Goal: Information Seeking & Learning: Learn about a topic

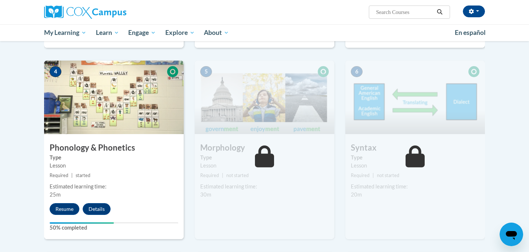
scroll to position [358, 0]
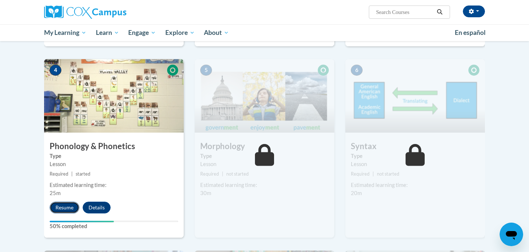
click at [58, 204] on button "Resume" at bounding box center [65, 208] width 30 height 12
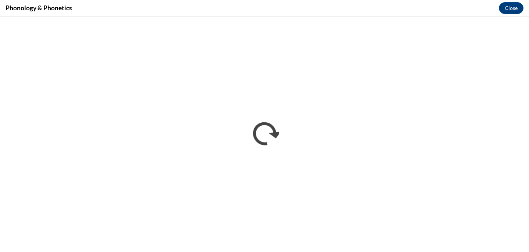
scroll to position [0, 0]
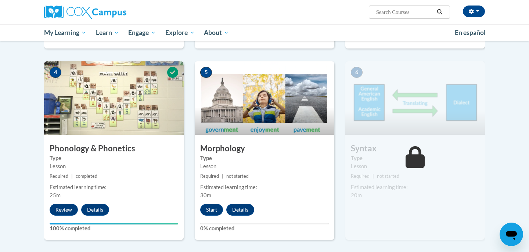
scroll to position [358, 0]
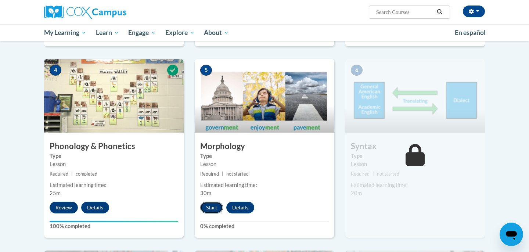
click at [213, 208] on button "Start" at bounding box center [211, 208] width 23 height 12
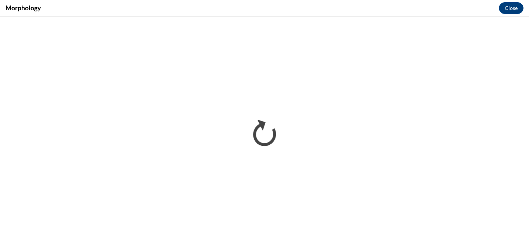
scroll to position [0, 0]
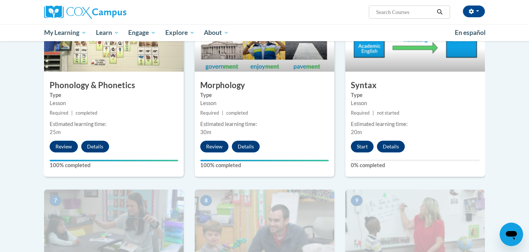
scroll to position [405, 0]
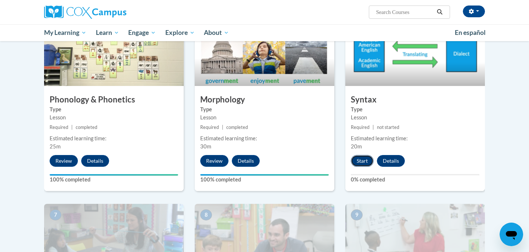
click at [367, 158] on button "Start" at bounding box center [362, 161] width 23 height 12
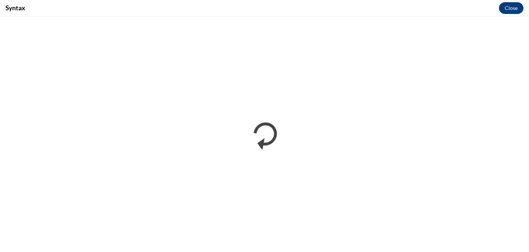
scroll to position [0, 0]
click at [511, 10] on button "Close" at bounding box center [511, 8] width 25 height 12
